Goal: Transaction & Acquisition: Purchase product/service

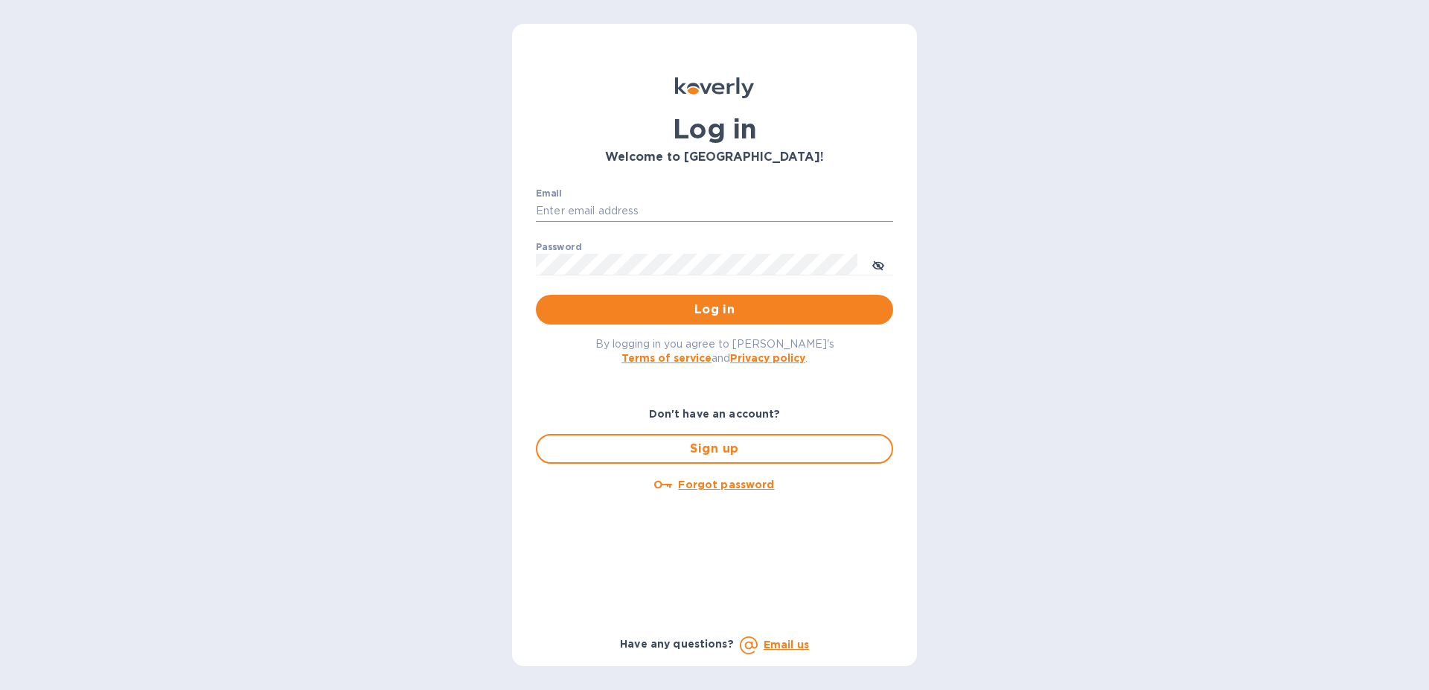
click at [606, 200] on input "Email" at bounding box center [714, 211] width 357 height 22
type input "[EMAIL_ADDRESS][DOMAIN_NAME]"
click at [650, 316] on span "Log in" at bounding box center [714, 310] width 333 height 18
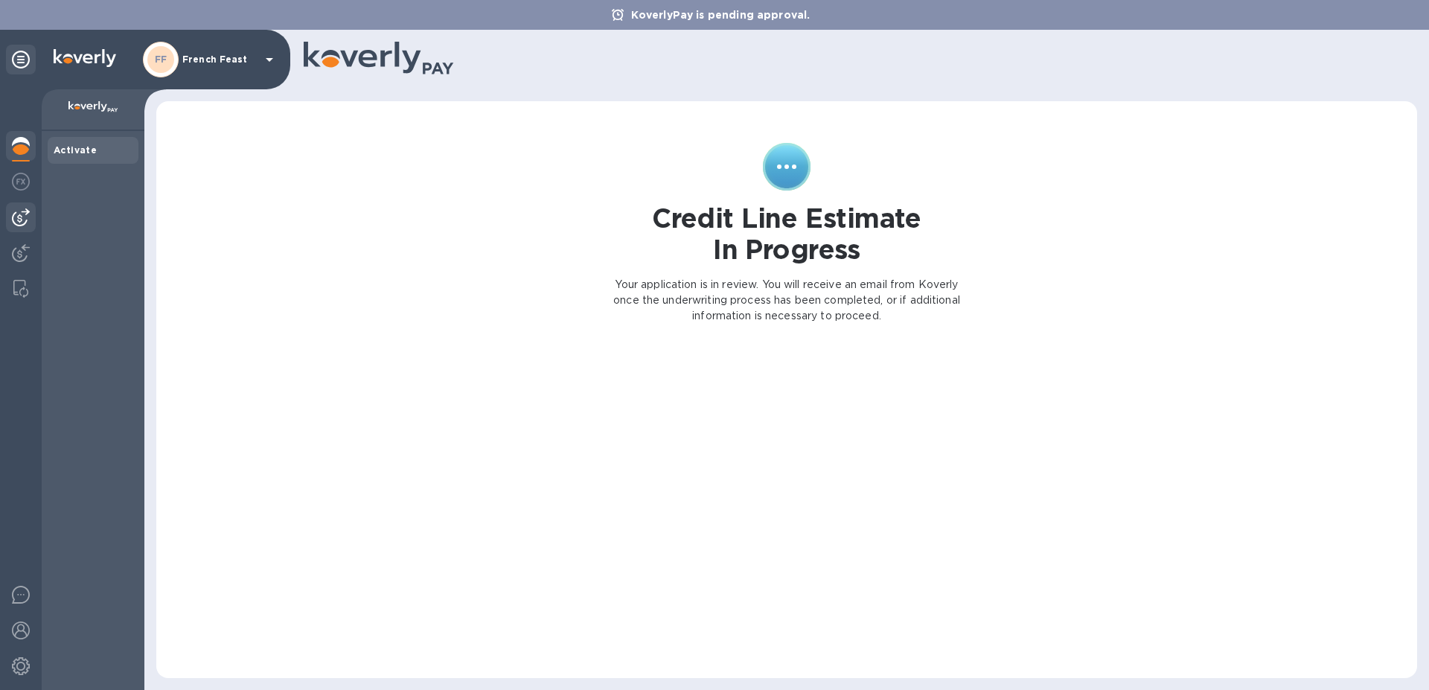
click at [32, 218] on div at bounding box center [21, 217] width 30 height 30
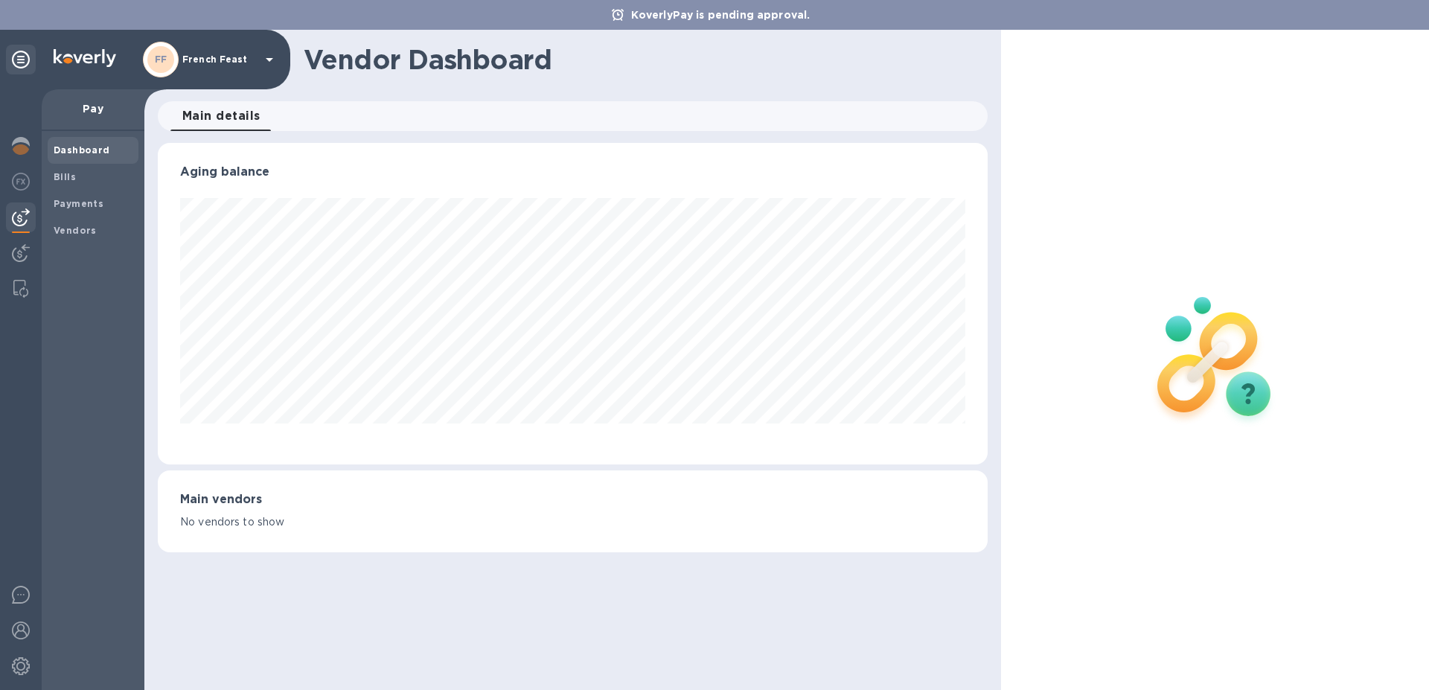
scroll to position [322, 823]
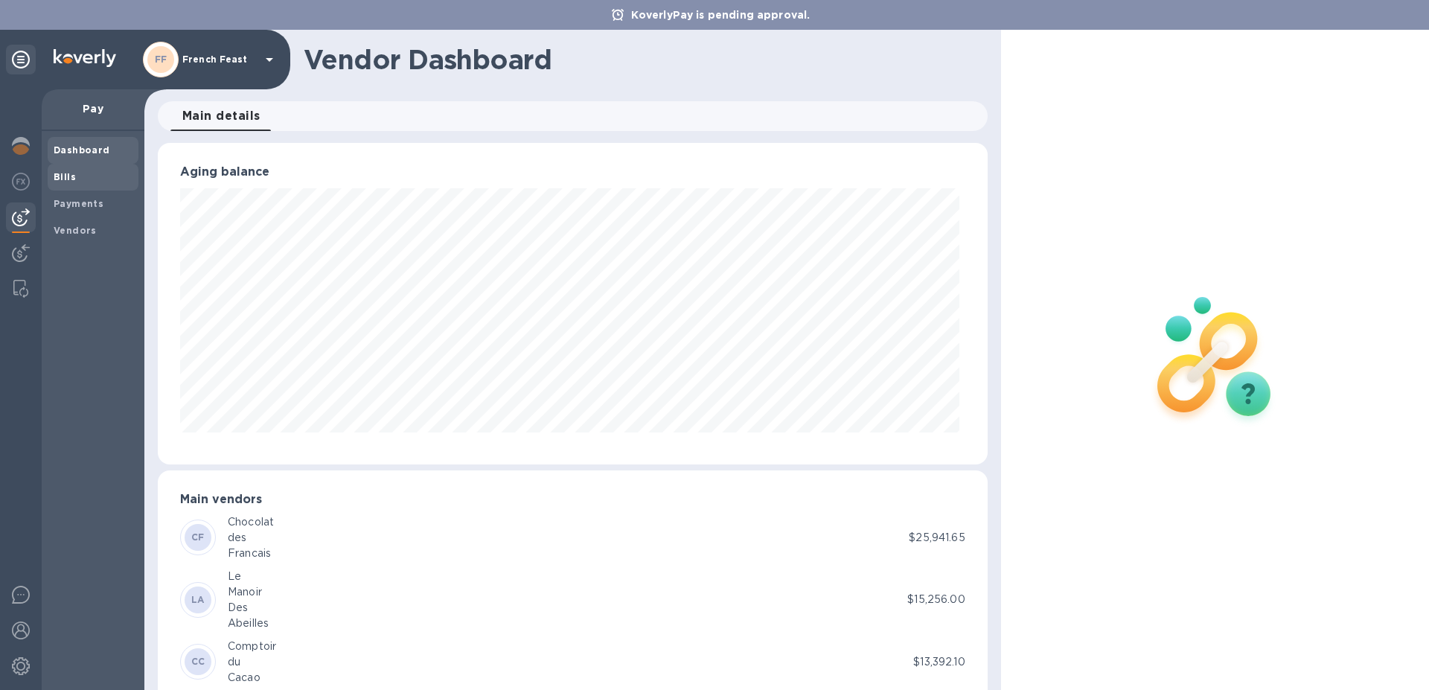
click at [64, 180] on b "Bills" at bounding box center [65, 176] width 22 height 11
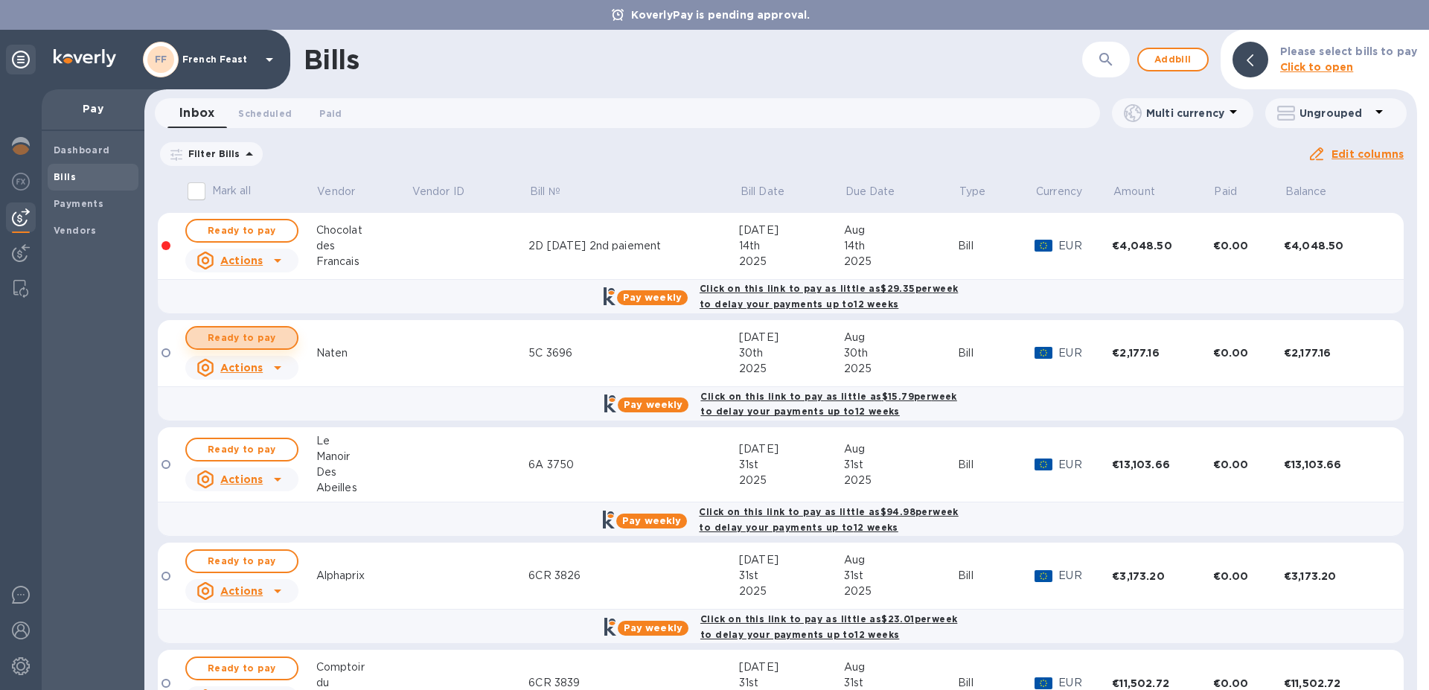
click at [258, 332] on span "Ready to pay" at bounding box center [242, 338] width 86 height 18
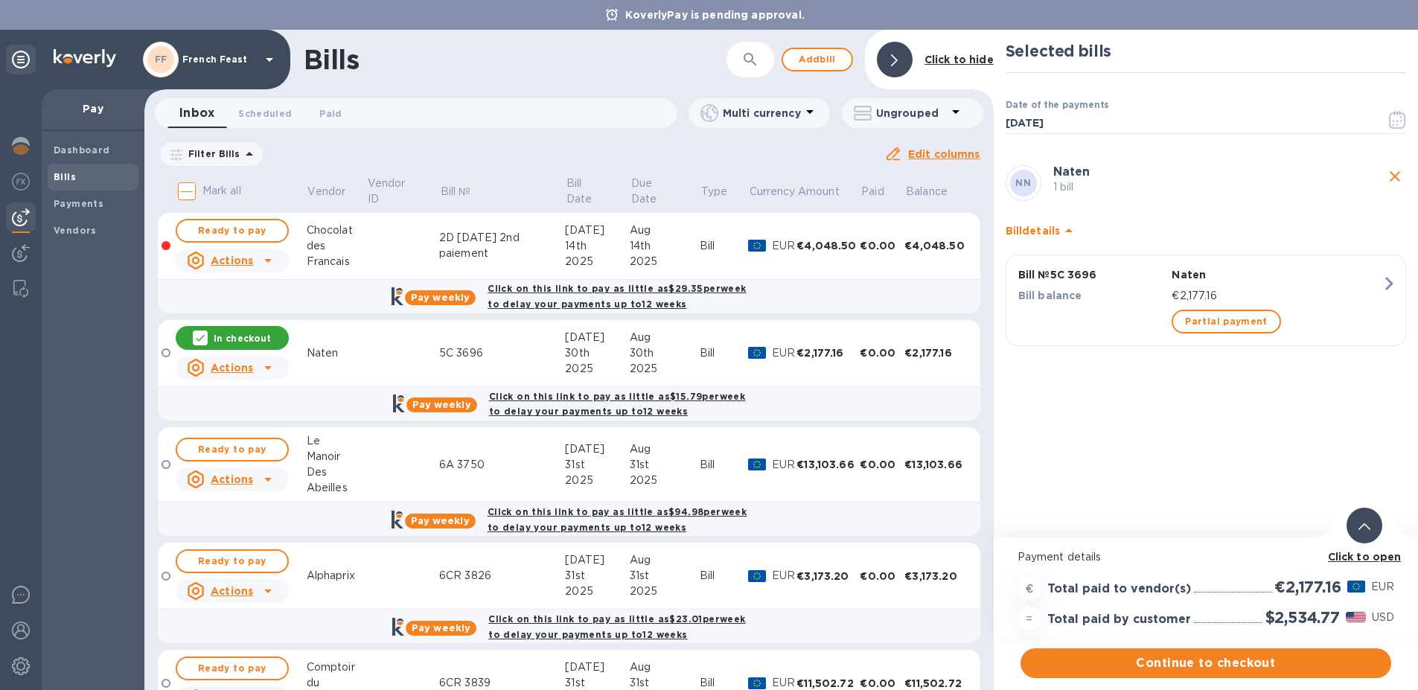
click at [1381, 549] on div "Click to open" at bounding box center [1365, 557] width 80 height 22
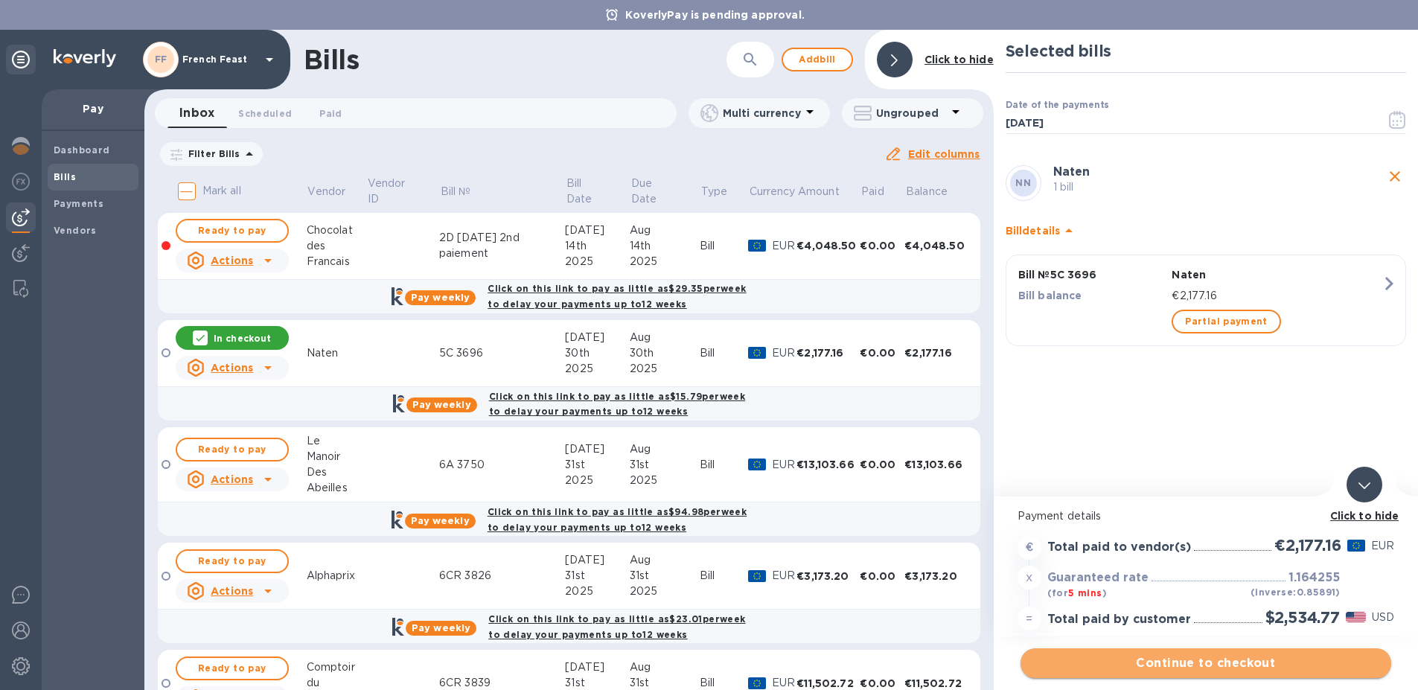
click at [1263, 659] on span "Continue to checkout" at bounding box center [1205, 663] width 347 height 18
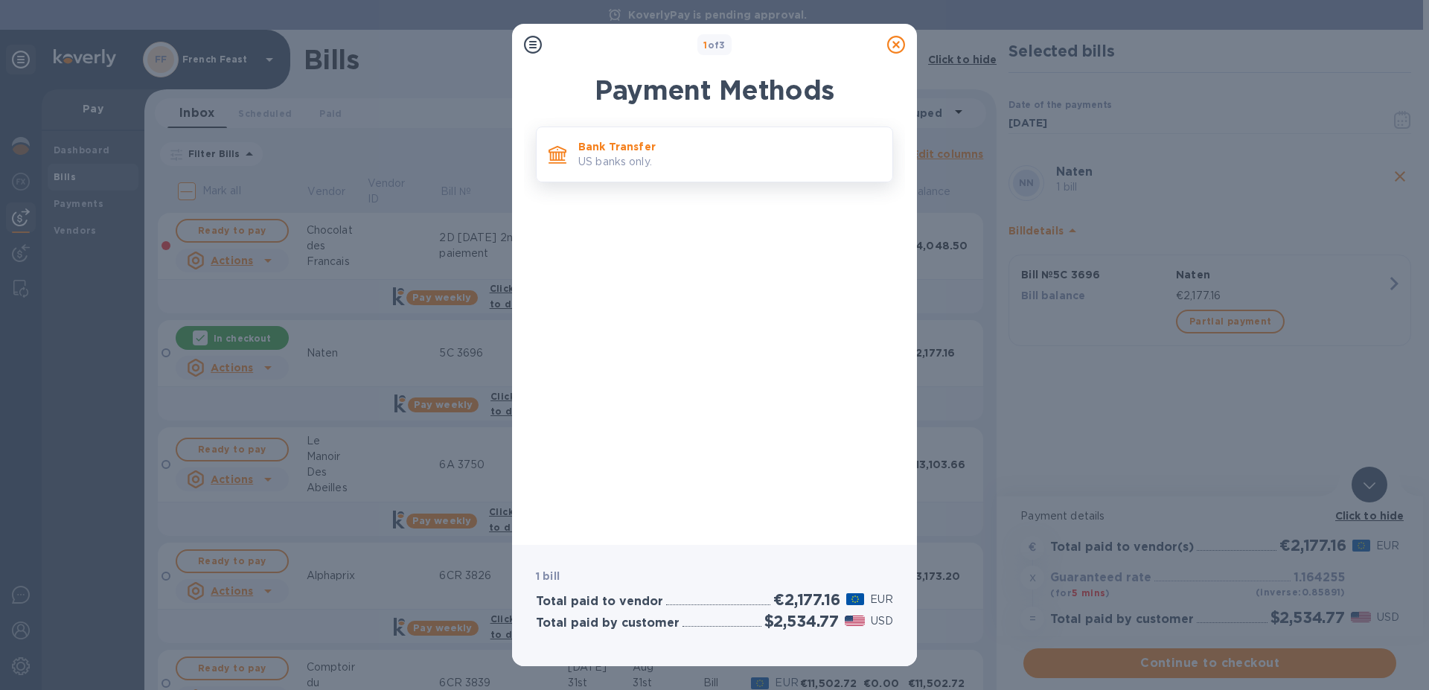
click at [639, 156] on p "US banks only." at bounding box center [729, 162] width 302 height 16
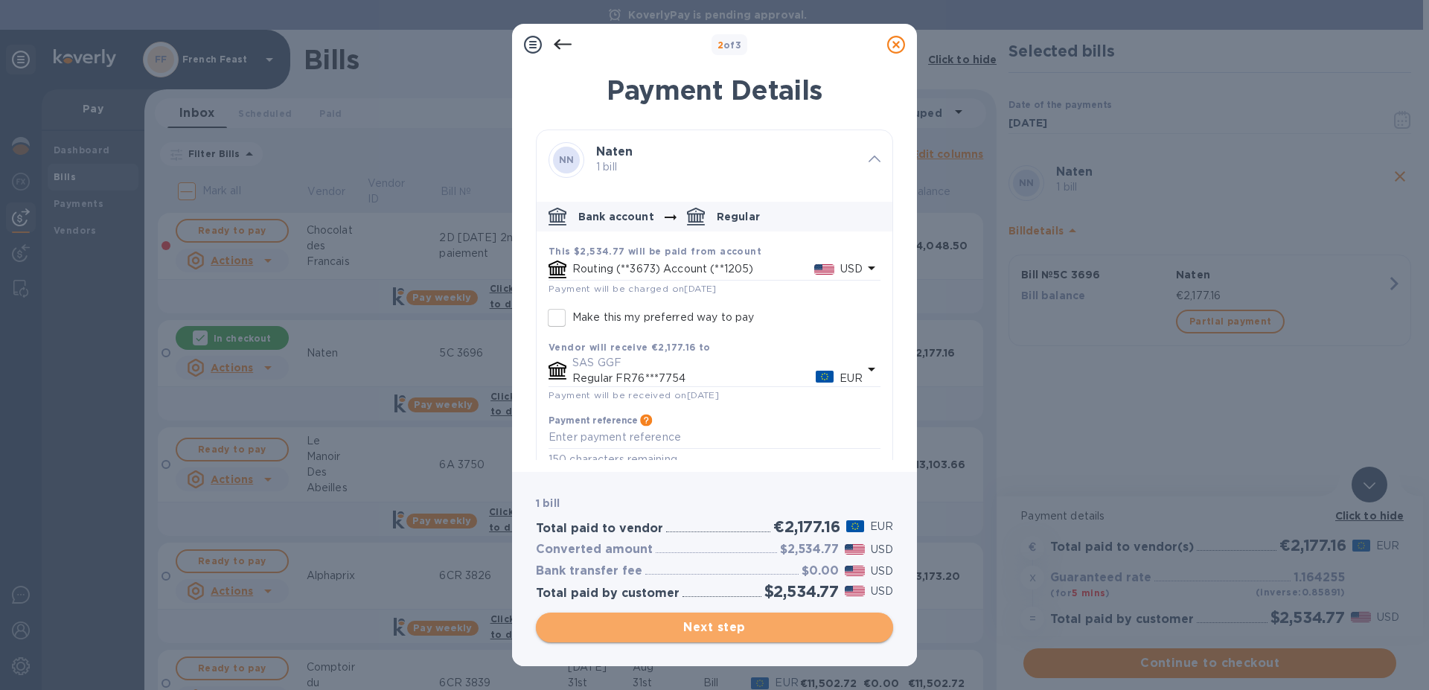
click at [744, 630] on span "Next step" at bounding box center [714, 628] width 333 height 18
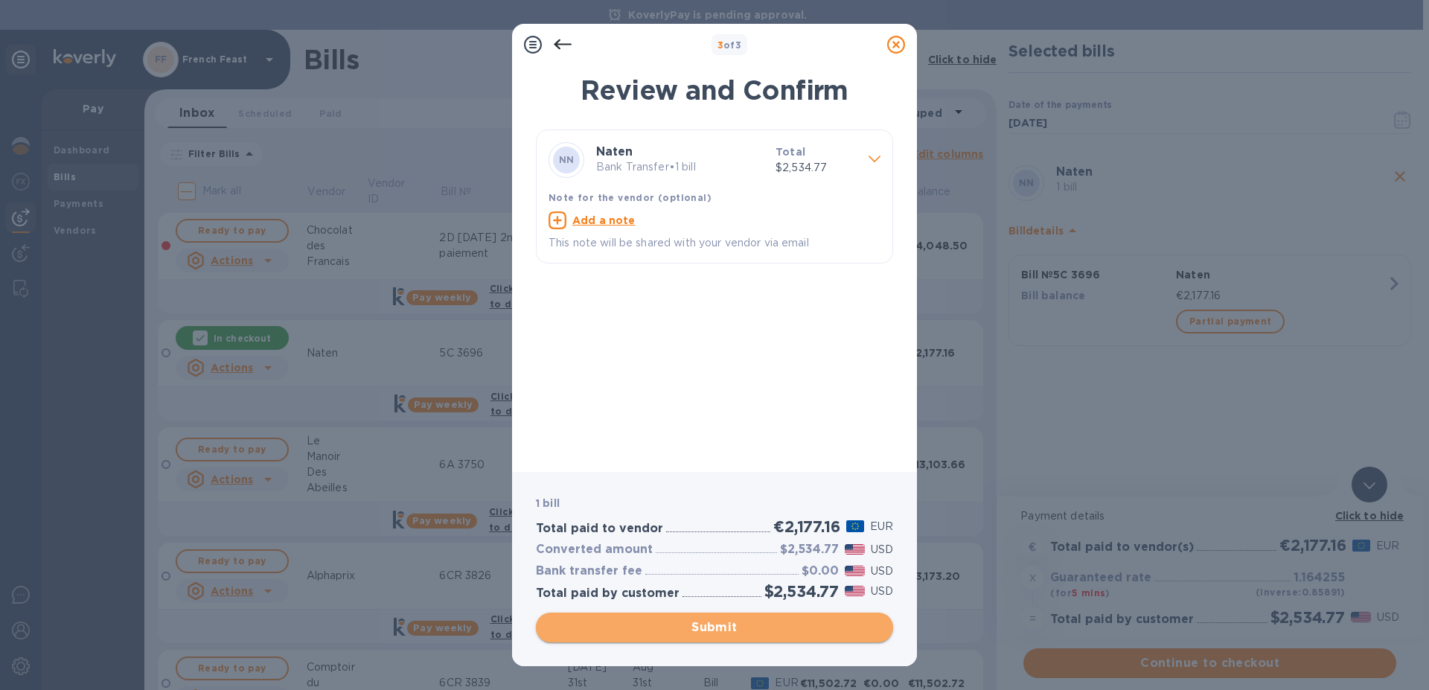
click at [744, 630] on span "Submit" at bounding box center [714, 628] width 333 height 18
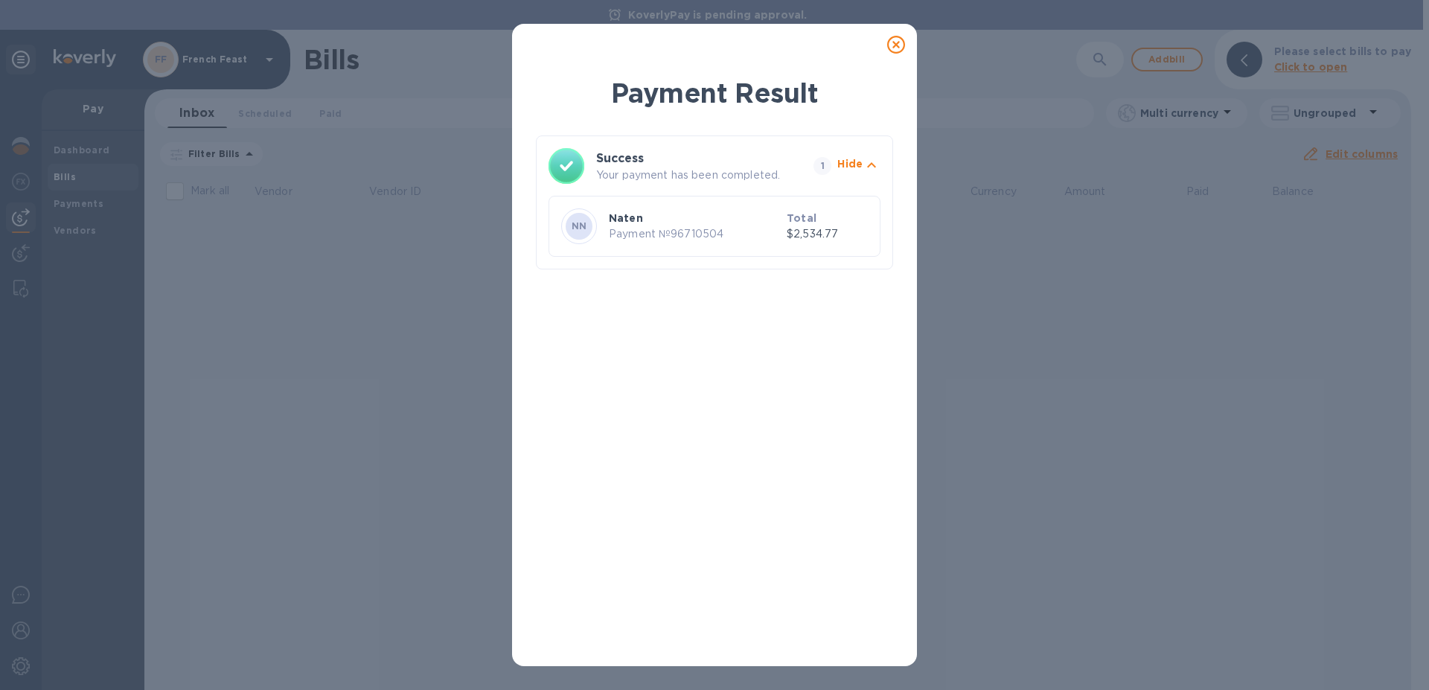
click at [894, 47] on icon at bounding box center [896, 45] width 18 height 18
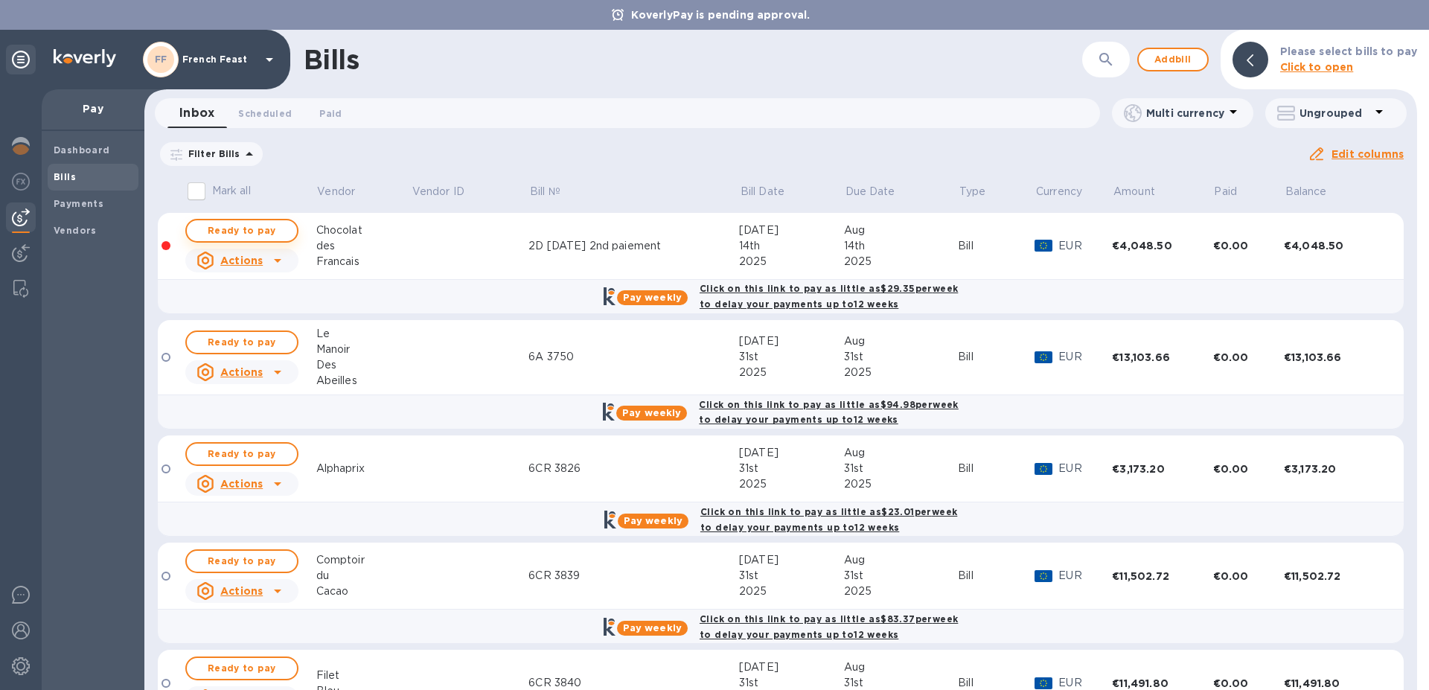
click at [253, 228] on span "Ready to pay" at bounding box center [242, 231] width 86 height 18
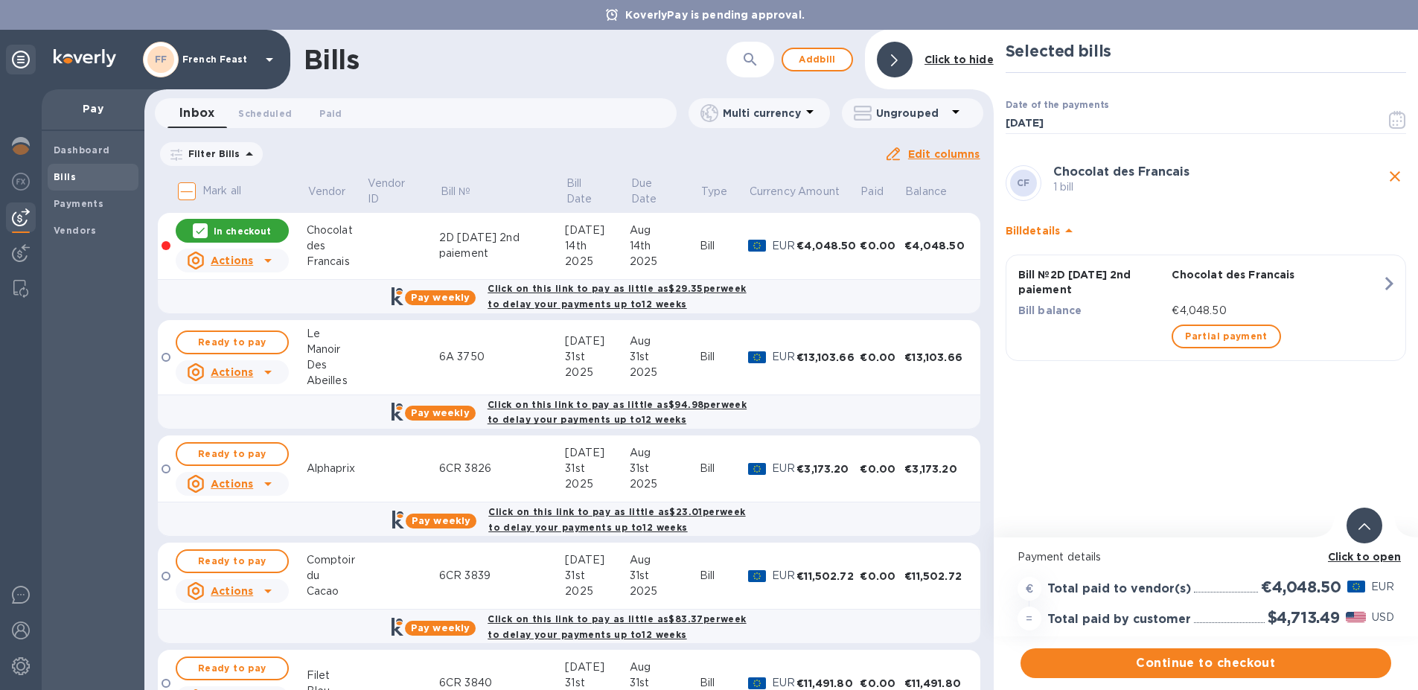
click at [1375, 546] on div "Click to open" at bounding box center [1365, 557] width 80 height 22
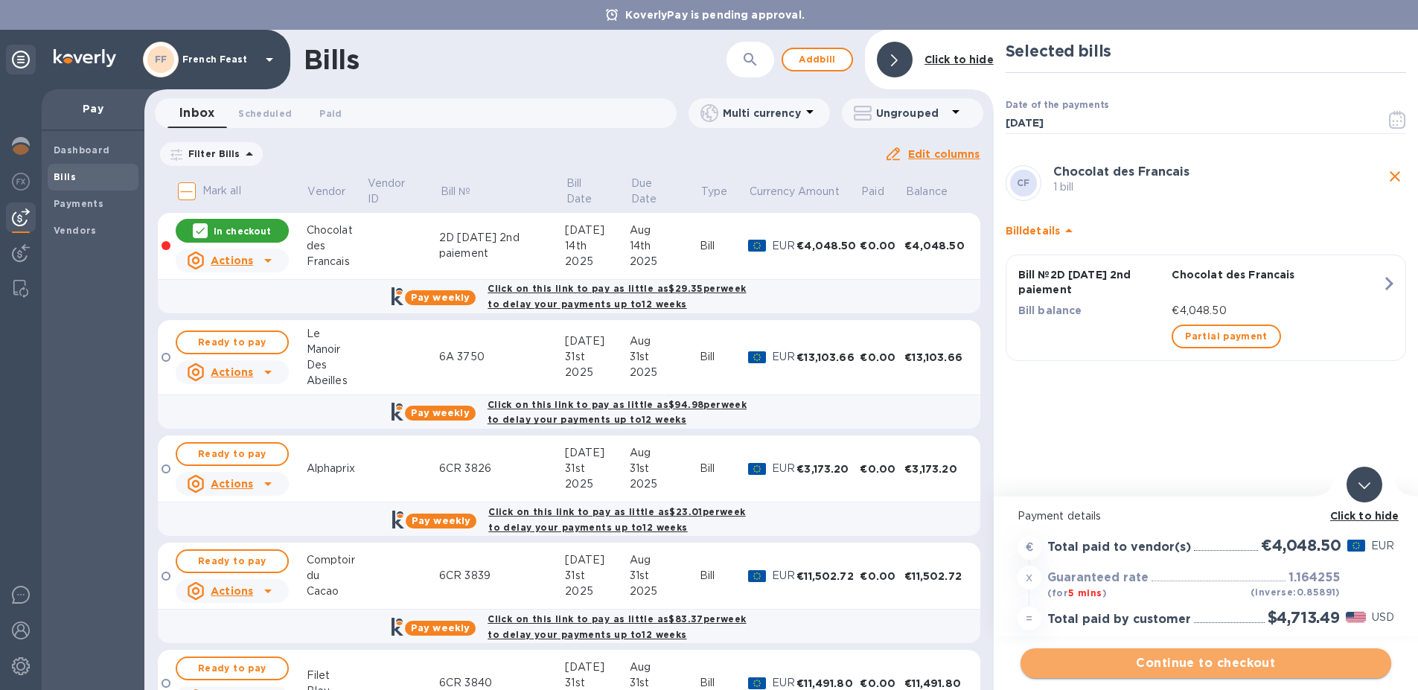
click at [1266, 654] on span "Continue to checkout" at bounding box center [1205, 663] width 347 height 18
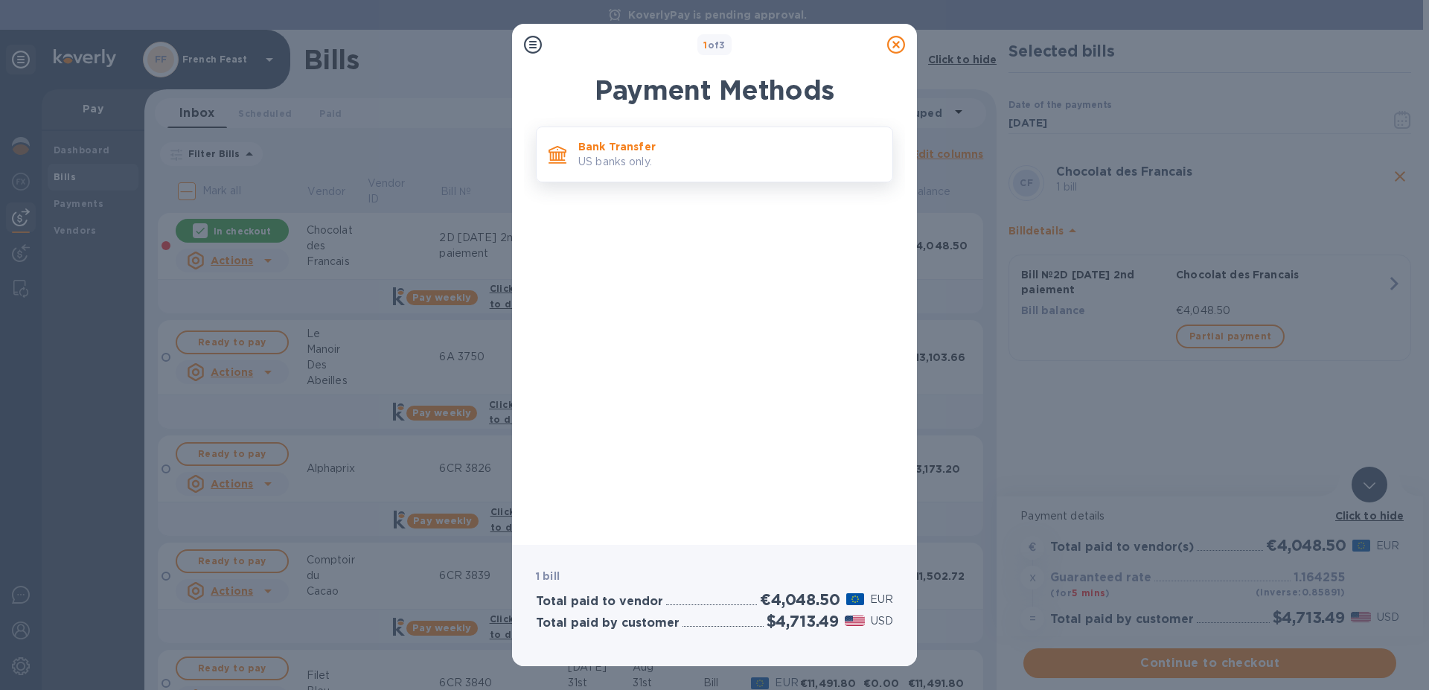
click at [601, 135] on div "Bank Transfer US banks only." at bounding box center [729, 154] width 314 height 42
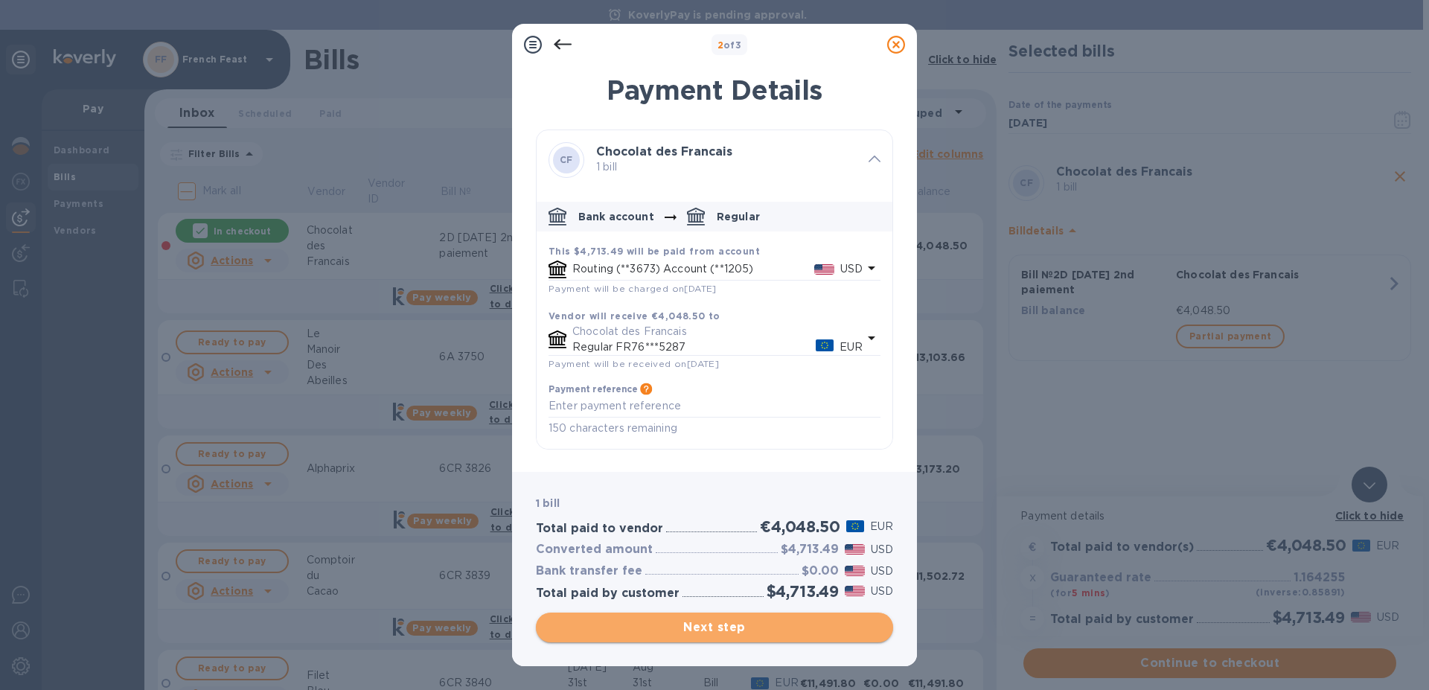
click at [732, 621] on span "Next step" at bounding box center [714, 628] width 333 height 18
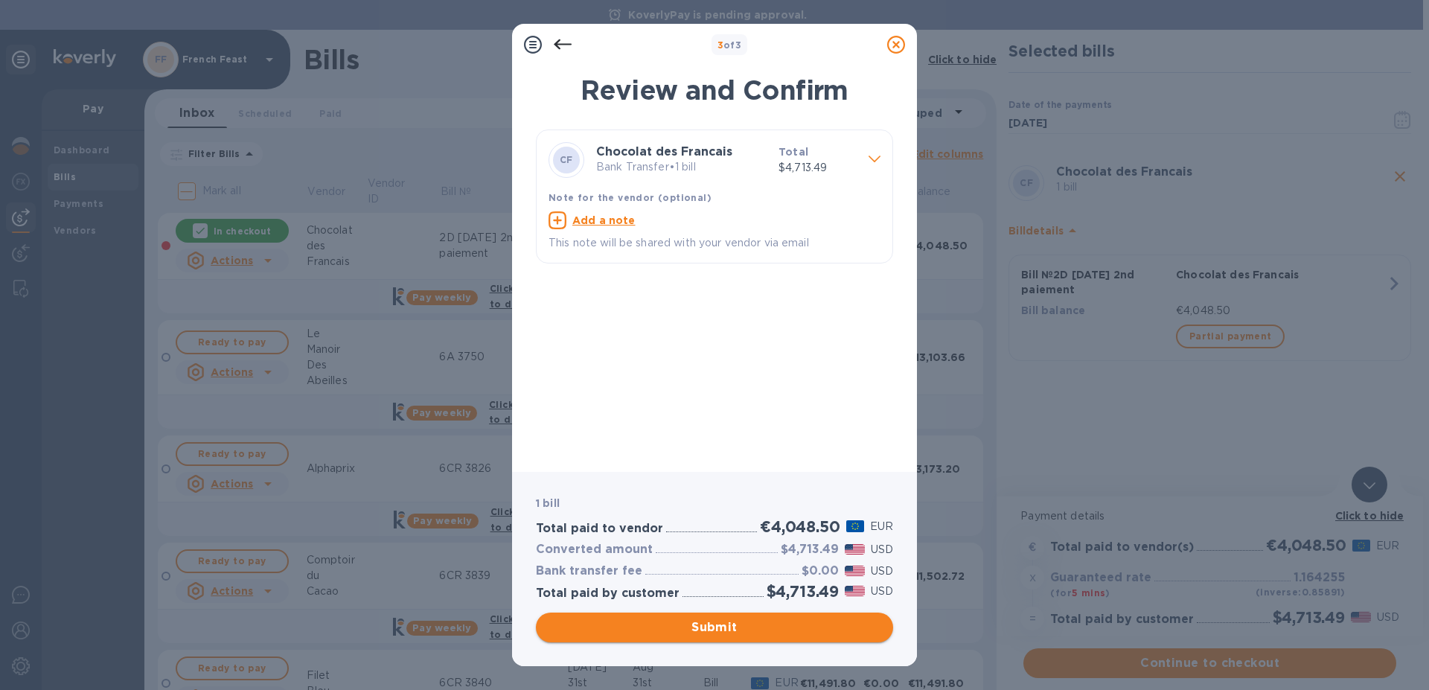
click at [733, 621] on span "Submit" at bounding box center [714, 628] width 333 height 18
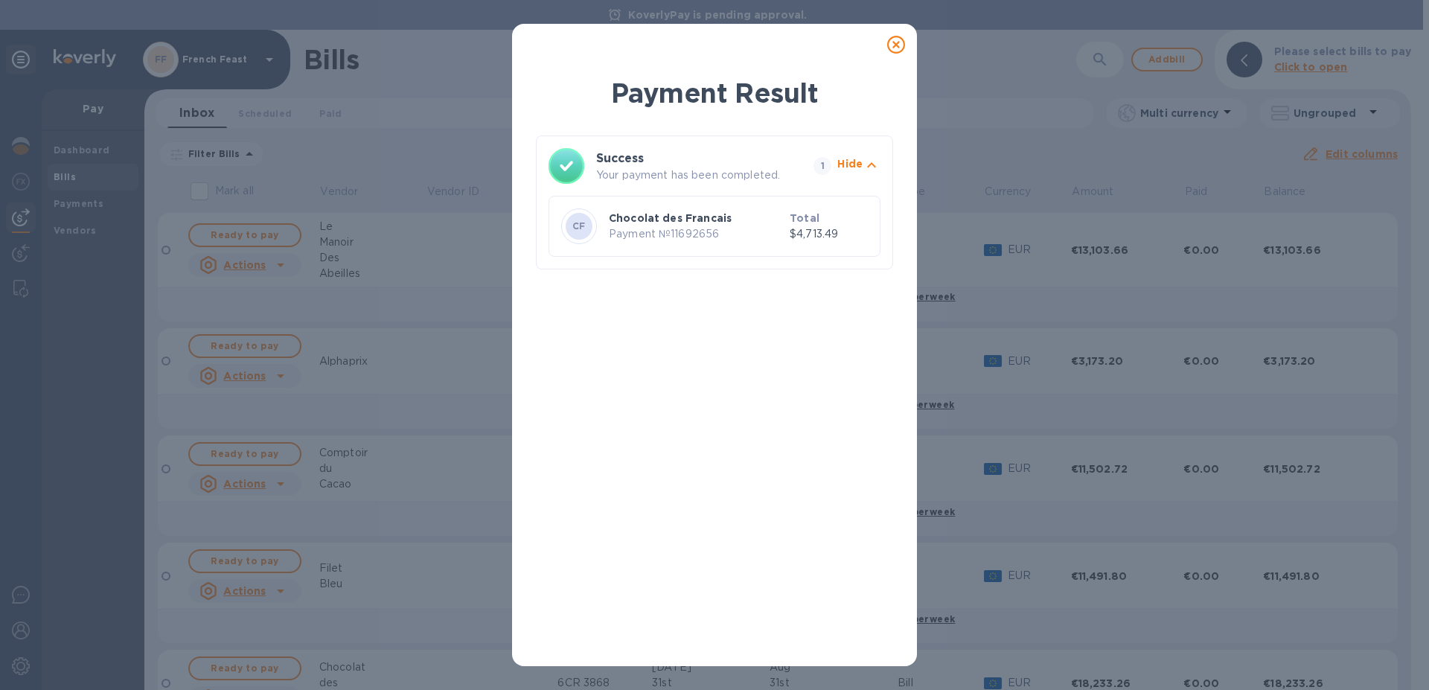
click at [892, 50] on icon at bounding box center [896, 45] width 18 height 18
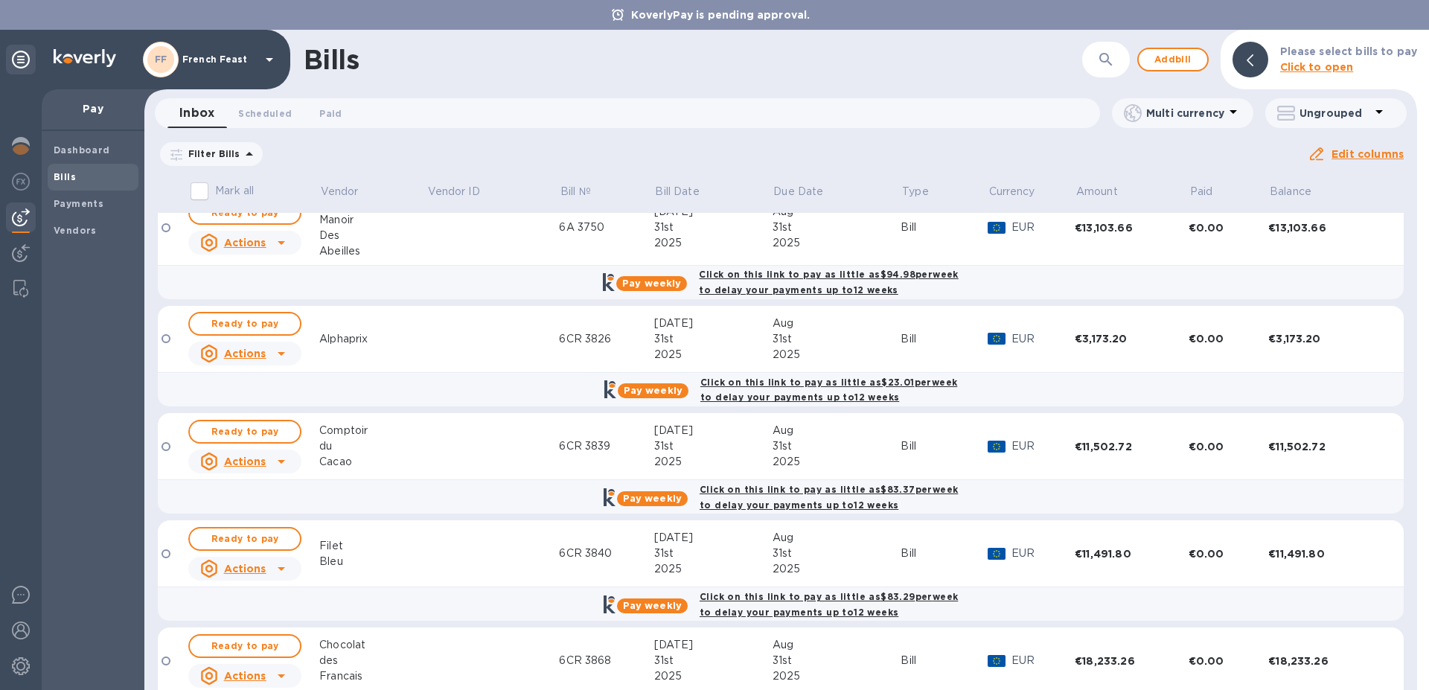
scroll to position [19, 0]
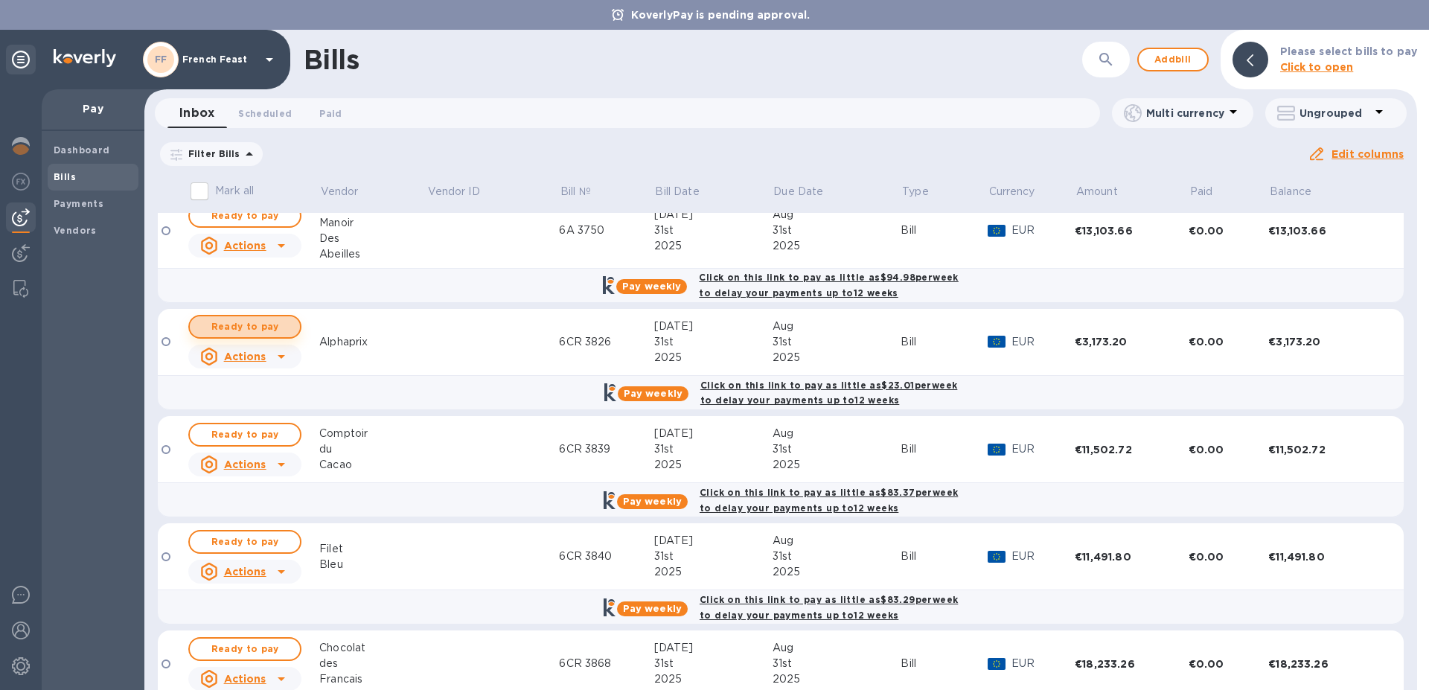
click at [243, 325] on span "Ready to pay" at bounding box center [245, 327] width 86 height 18
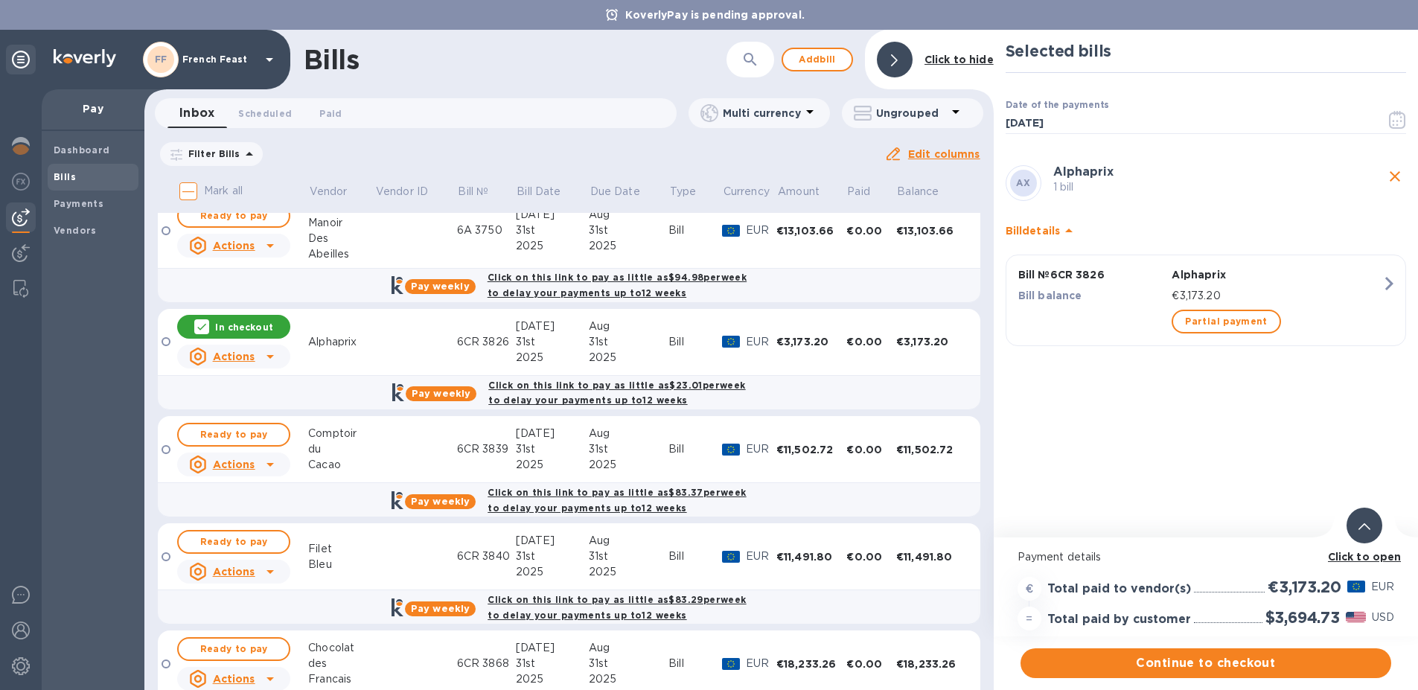
click at [1396, 548] on div "Click to open" at bounding box center [1365, 557] width 80 height 22
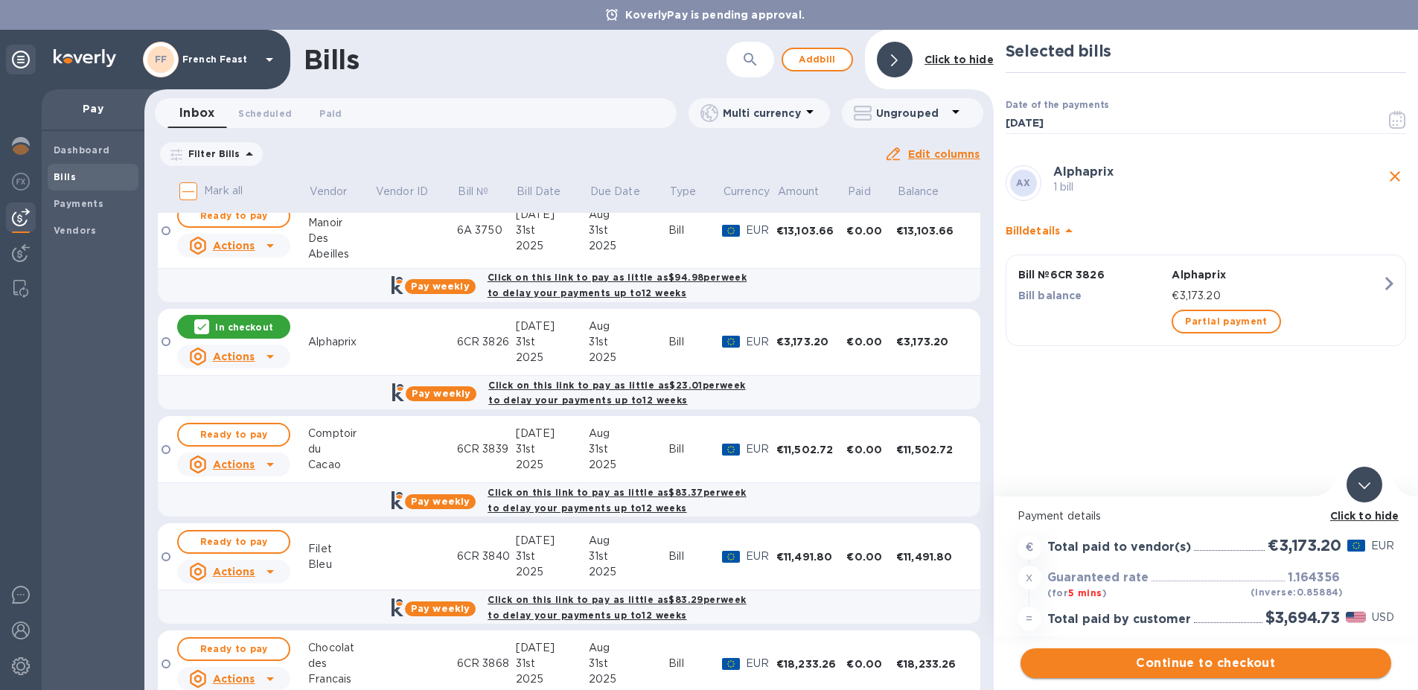
click at [1232, 656] on span "Continue to checkout" at bounding box center [1205, 663] width 347 height 18
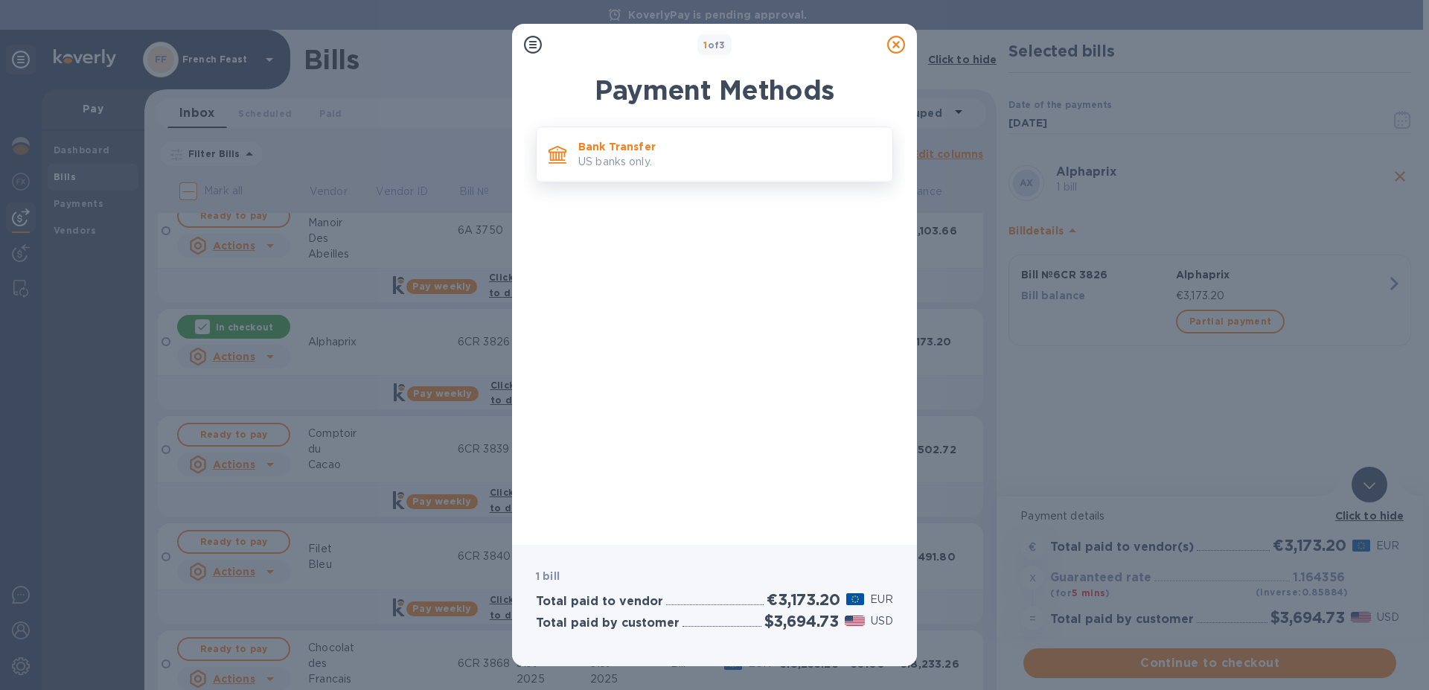
click at [595, 144] on p "Bank Transfer" at bounding box center [729, 146] width 302 height 15
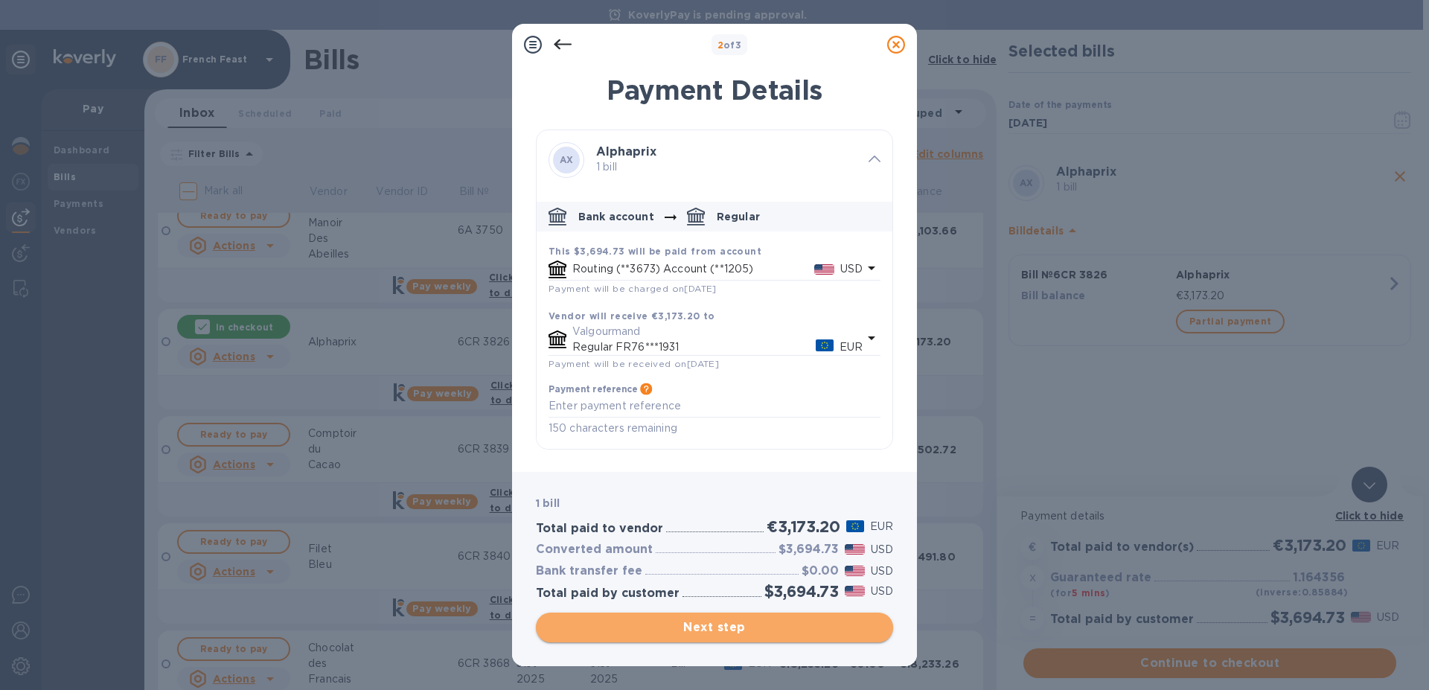
click at [767, 626] on span "Next step" at bounding box center [714, 628] width 333 height 18
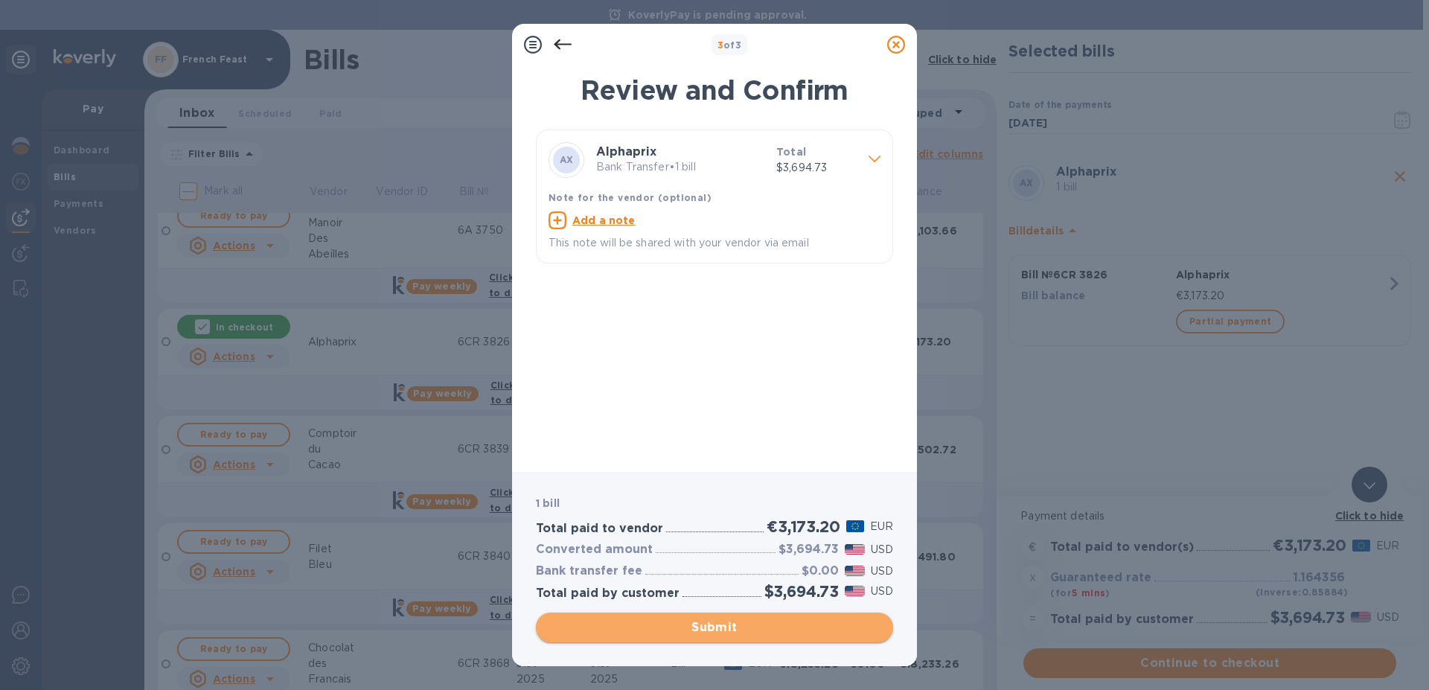
click at [712, 619] on span "Submit" at bounding box center [714, 628] width 333 height 18
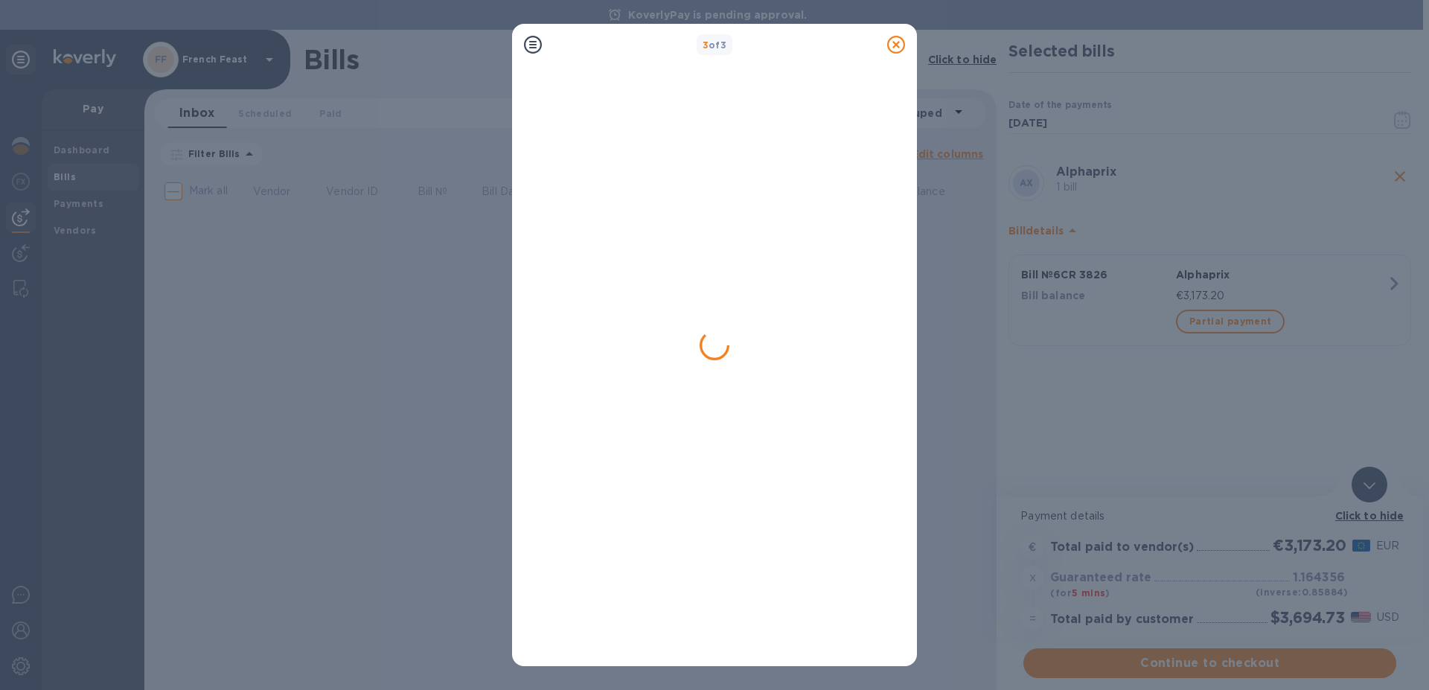
scroll to position [0, 0]
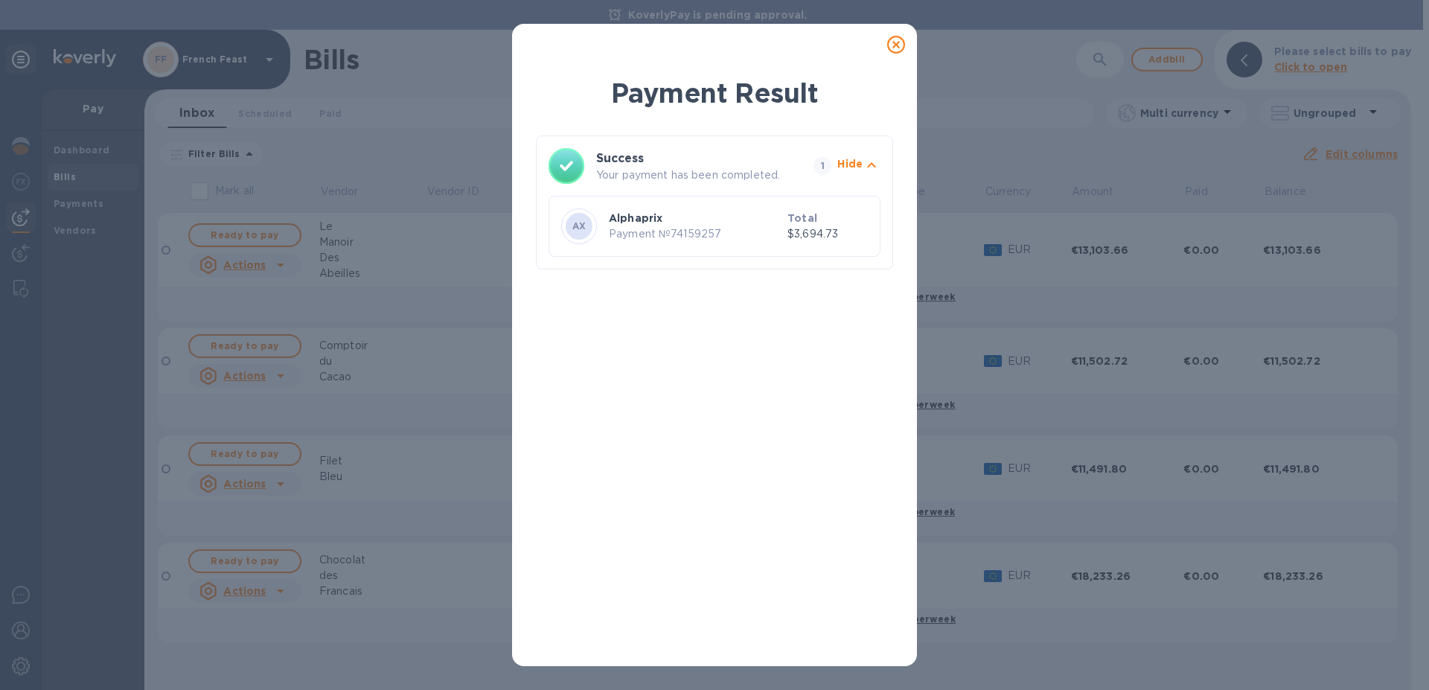
click at [895, 38] on icon at bounding box center [896, 45] width 18 height 18
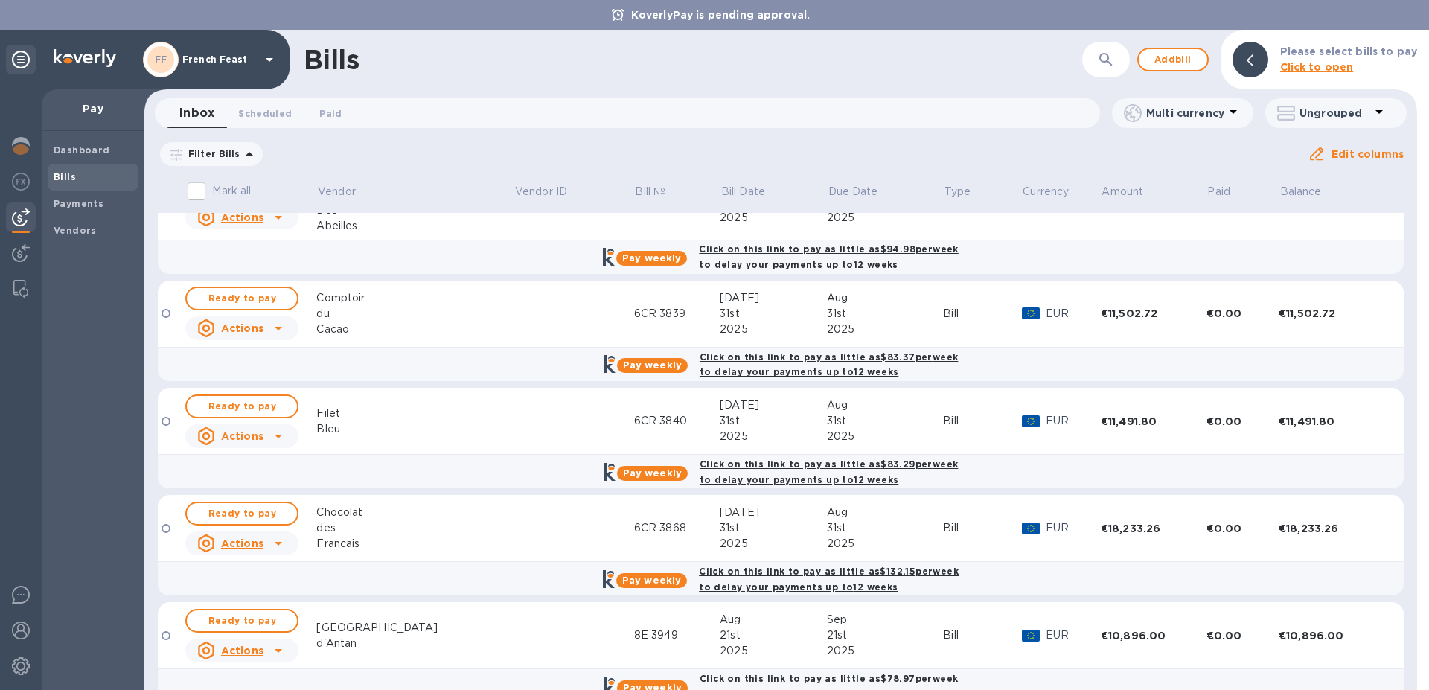
scroll to position [81, 0]
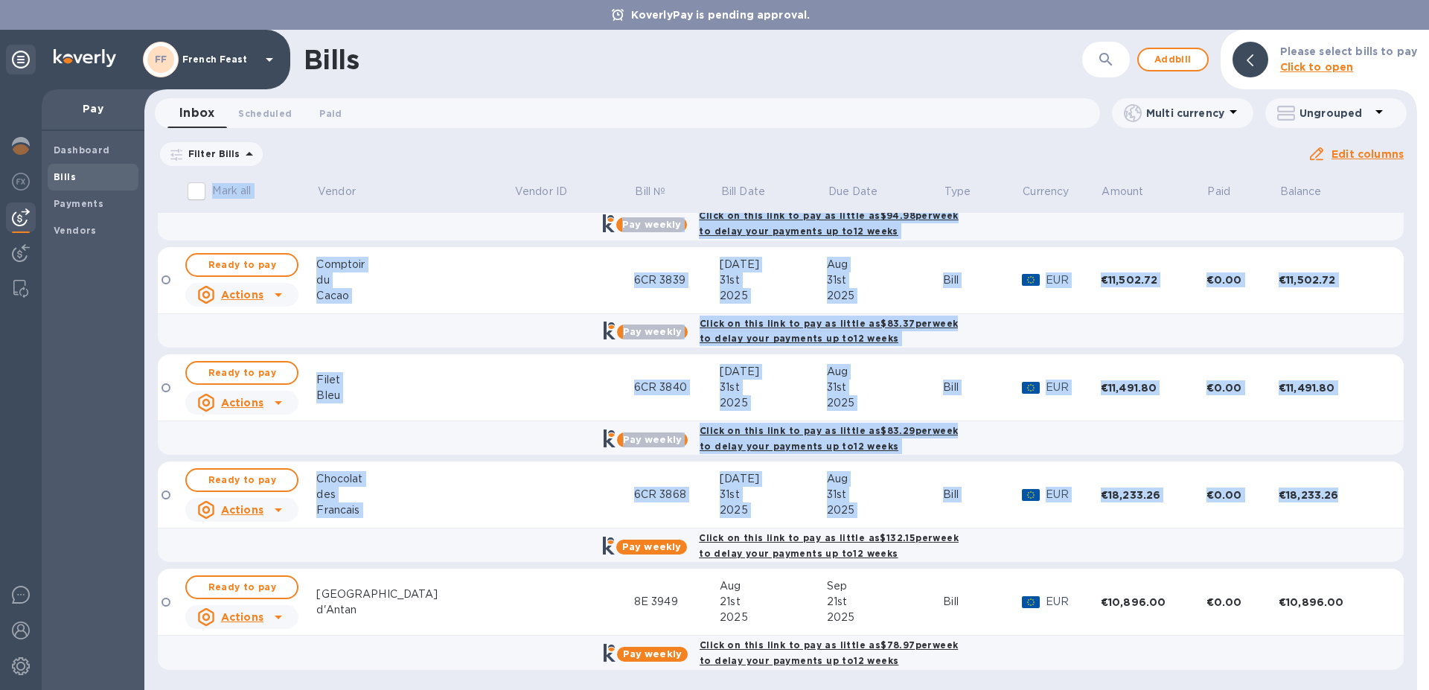
drag, startPoint x: 1409, startPoint y: 304, endPoint x: 1329, endPoint y: 517, distance: 227.6
click at [1329, 517] on div "Mark all Vendor Vendor ID Bill № Bill Date Due Date Type Currency Amount Paid B…" at bounding box center [780, 432] width 1273 height 516
click at [340, 677] on table "Mark all Vendor Vendor ID Bill № Bill Date Due Date Type Currency Amount Paid B…" at bounding box center [781, 388] width 1246 height 591
